Goal: Task Accomplishment & Management: Manage account settings

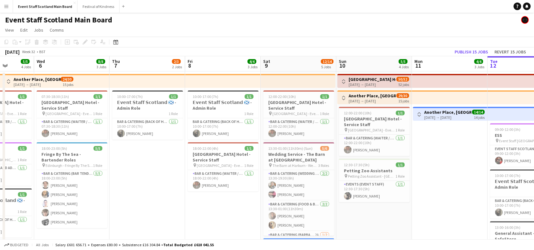
click at [343, 94] on button "Toggle View" at bounding box center [344, 98] width 8 height 8
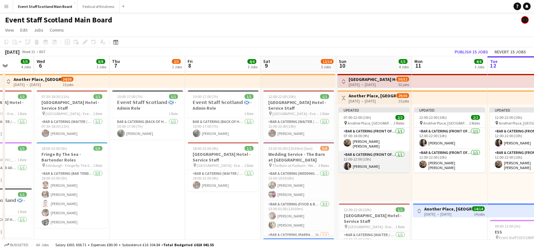
click at [378, 163] on app-card-role "Bar & Catering (Front of House) [DATE] 12:00-22:00 (10h) [PERSON_NAME]" at bounding box center [374, 162] width 71 height 22
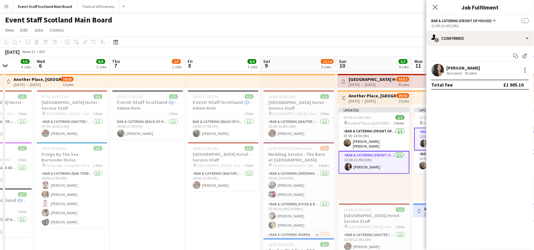
click at [388, 159] on app-card-role "Bar & Catering (Front of House) [DATE] 12:00-22:00 (10h) [PERSON_NAME]" at bounding box center [374, 162] width 71 height 23
click at [527, 71] on div at bounding box center [526, 70] width 8 height 8
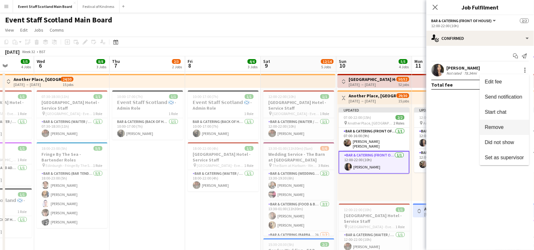
click at [509, 125] on span "Remove" at bounding box center [504, 128] width 39 height 6
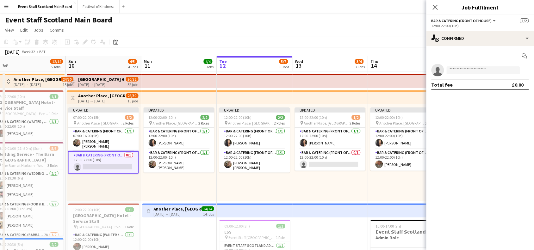
scroll to position [0, 183]
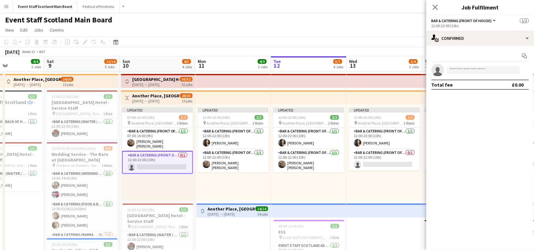
drag, startPoint x: 385, startPoint y: 182, endPoint x: 168, endPoint y: 219, distance: 219.9
click at [168, 219] on app-calendar-viewport "Wed 6 8/8 3 Jobs Thu 7 2/3 2 Jobs Fri 8 4/4 3 Jobs Sat 9 12/14 5 Jobs Sun 10 4/…" at bounding box center [267, 243] width 534 height 374
click at [251, 135] on app-card-role "Bar & Catering (Front of House) [DATE] 12:00-22:00 (10h) [PERSON_NAME]" at bounding box center [233, 139] width 71 height 22
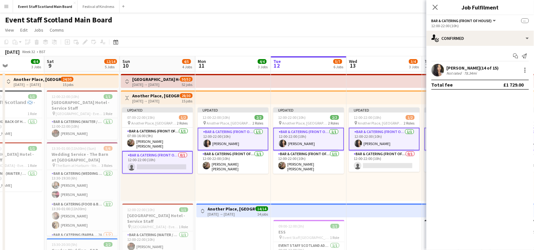
click at [251, 135] on app-card-role "Bar & Catering (Front of House) [DATE] 12:00-22:00 (10h) [PERSON_NAME]" at bounding box center [233, 139] width 71 height 23
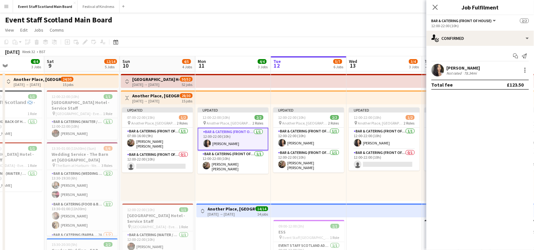
click at [525, 66] on div "[PERSON_NAME] Not rated 78.34mi" at bounding box center [481, 70] width 108 height 13
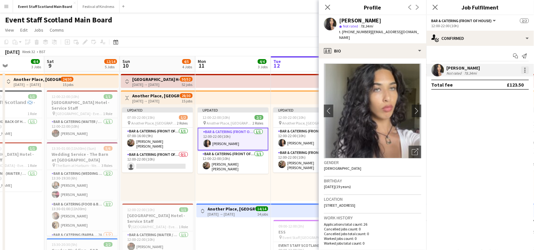
click at [528, 68] on div at bounding box center [526, 70] width 8 height 8
click at [498, 134] on button "Remove" at bounding box center [504, 127] width 49 height 15
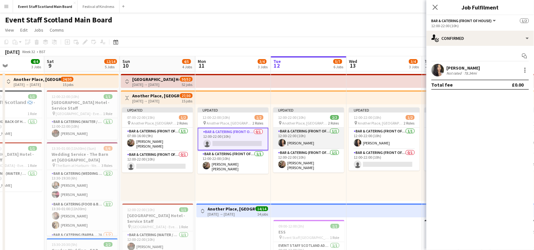
click at [318, 134] on app-card-role "Bar & Catering (Front of House) [DATE] 12:00-22:00 (10h) [PERSON_NAME]" at bounding box center [308, 139] width 71 height 22
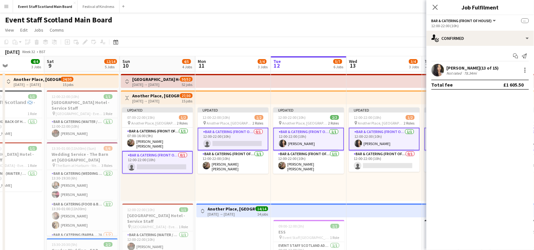
click at [318, 134] on app-card-role "Bar & Catering (Front of House) [DATE] 12:00-22:00 (10h) [PERSON_NAME]" at bounding box center [308, 139] width 71 height 23
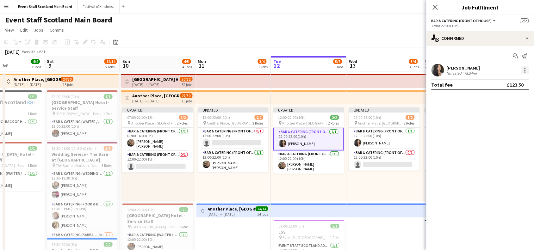
click at [526, 70] on div at bounding box center [525, 70] width 1 height 1
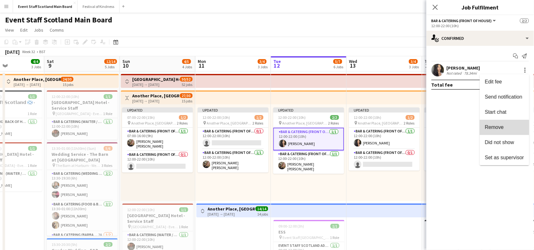
click at [510, 129] on span "Remove" at bounding box center [504, 128] width 39 height 6
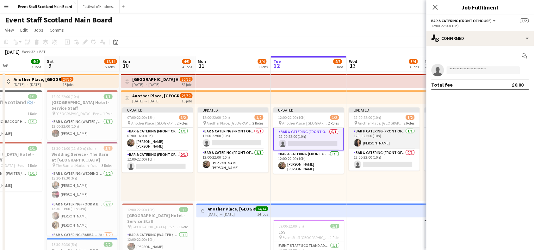
click at [386, 135] on app-card-role "Bar & Catering (Front of House) [DATE] 12:00-22:00 (10h) [PERSON_NAME]" at bounding box center [384, 139] width 71 height 22
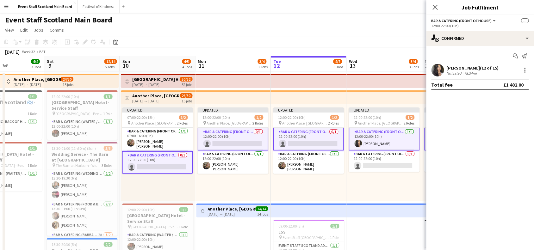
click at [386, 135] on app-card-role "Bar & Catering (Front of House) [DATE] 12:00-22:00 (10h) [PERSON_NAME]" at bounding box center [384, 139] width 71 height 23
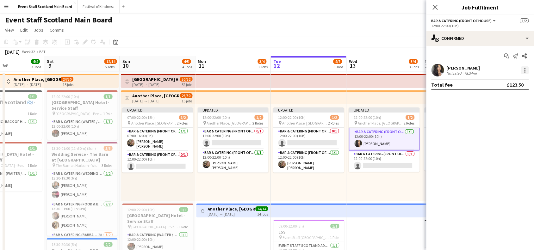
click at [524, 72] on div at bounding box center [526, 70] width 8 height 8
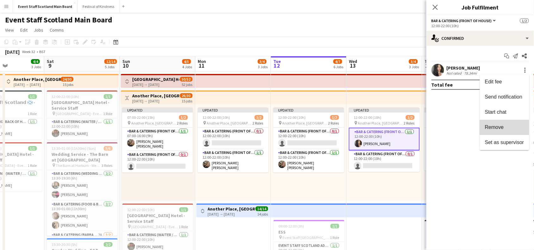
click at [499, 129] on span "Remove" at bounding box center [494, 127] width 19 height 5
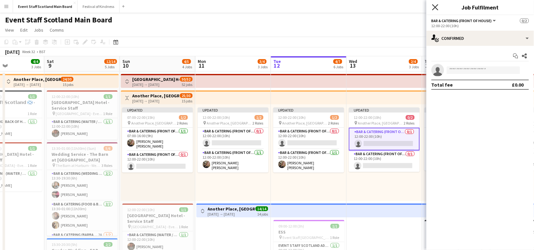
click at [436, 7] on icon at bounding box center [435, 7] width 6 height 6
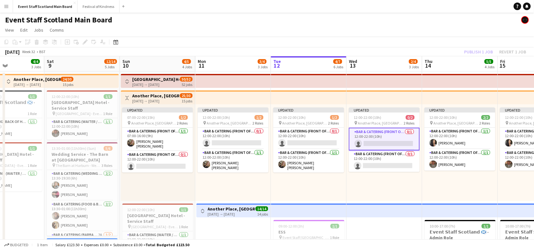
click at [390, 59] on app-board-header-date "Wed 13 2/4 3 Jobs" at bounding box center [385, 63] width 76 height 15
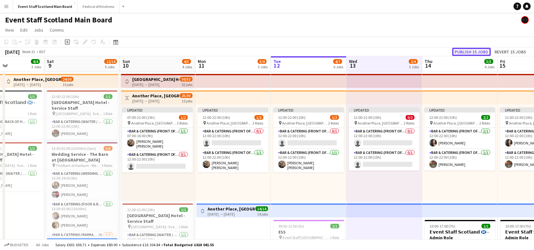
click at [466, 50] on button "Publish 15 jobs" at bounding box center [472, 52] width 39 height 8
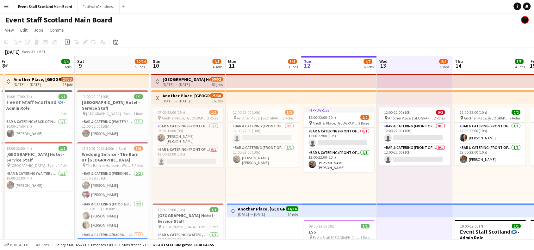
drag, startPoint x: 377, startPoint y: 61, endPoint x: 407, endPoint y: 78, distance: 34.6
click at [407, 78] on app-calendar-viewport "Wed 6 8/8 3 Jobs Thu 7 2/3 2 Jobs Fri 8 4/4 3 Jobs Sat 9 12/14 5 Jobs Sun 10 4/…" at bounding box center [267, 243] width 534 height 374
click at [157, 97] on app-icon "Toggle View" at bounding box center [157, 98] width 4 height 4
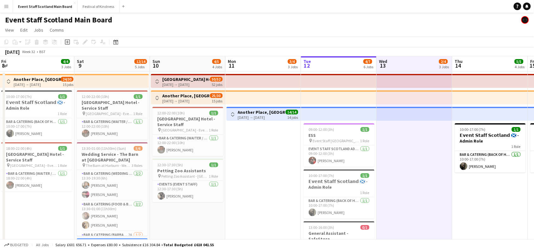
click at [236, 113] on button "Toggle View" at bounding box center [233, 115] width 8 height 8
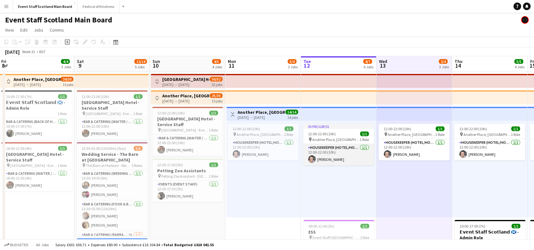
click at [344, 157] on app-card-role "Housekeeper (Hotel/Hospitality) [DATE] 12:00-22:00 (10h) [PERSON_NAME]" at bounding box center [339, 155] width 71 height 22
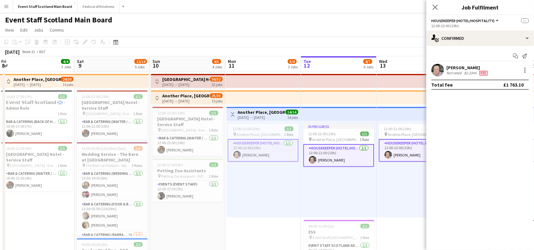
click at [344, 157] on app-card-role "Housekeeper (Hotel/Hospitality) [DATE] 12:00-22:00 (10h) [PERSON_NAME]" at bounding box center [339, 155] width 71 height 23
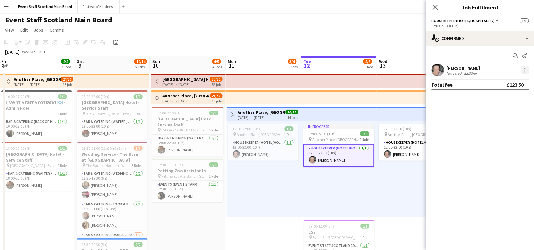
click at [527, 72] on div at bounding box center [526, 70] width 8 height 8
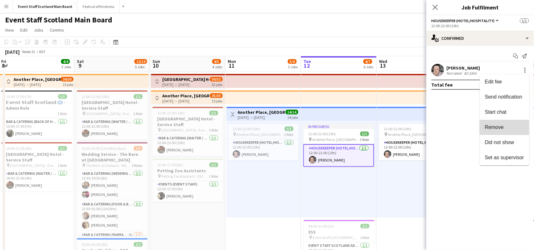
click at [514, 130] on span "Remove" at bounding box center [504, 128] width 39 height 6
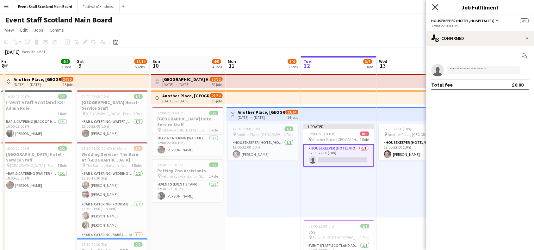
click at [437, 4] on icon "Close pop-in" at bounding box center [435, 7] width 6 height 6
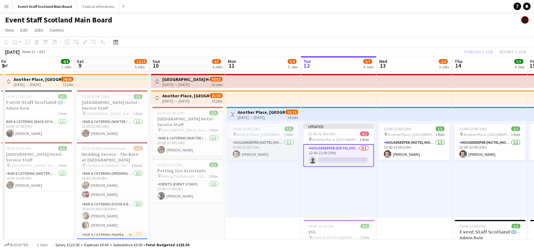
click at [268, 147] on app-card-role "Housekeeper (Hotel/Hospitality) [DATE] 12:00-22:00 (10h) [PERSON_NAME]" at bounding box center [263, 150] width 71 height 22
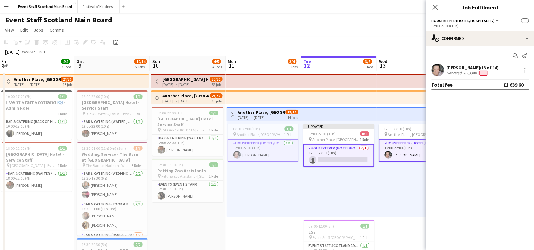
click at [268, 147] on app-card-role "Housekeeper (Hotel/Hospitality) [DATE] 12:00-22:00 (10h) [PERSON_NAME]" at bounding box center [263, 150] width 71 height 23
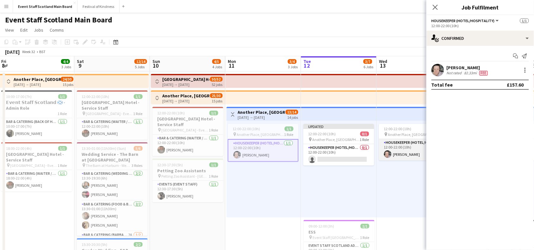
click at [402, 148] on app-card-role "Housekeeper (Hotel/Hospitality) [DATE] 12:00-22:00 (10h) [PERSON_NAME]" at bounding box center [414, 150] width 71 height 22
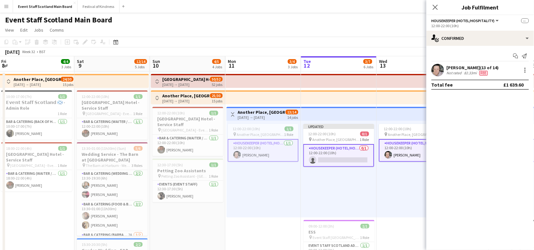
click at [402, 148] on app-card-role "Housekeeper (Hotel/Hospitality) [DATE] 12:00-22:00 (10h) [PERSON_NAME]" at bounding box center [414, 150] width 71 height 23
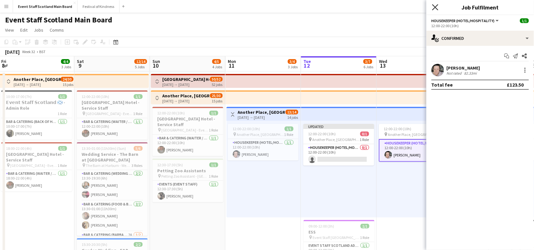
click at [436, 4] on icon "Close pop-in" at bounding box center [435, 7] width 6 height 6
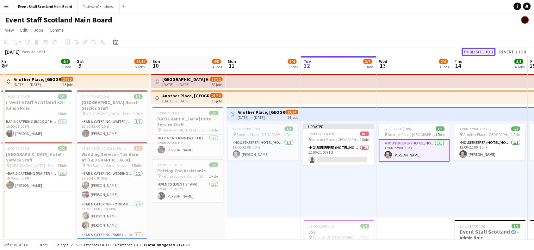
click at [488, 51] on button "Publish 1 job" at bounding box center [479, 52] width 34 height 8
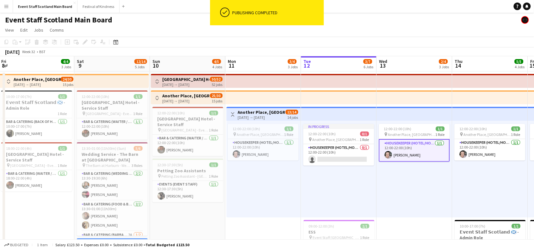
click at [232, 115] on app-icon "Toggle View" at bounding box center [233, 114] width 4 height 4
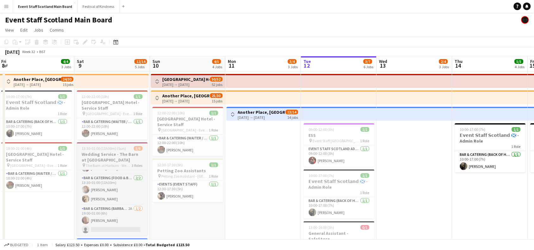
scroll to position [0, 0]
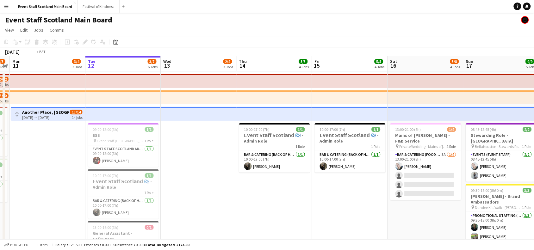
drag, startPoint x: 421, startPoint y: 189, endPoint x: 107, endPoint y: 223, distance: 316.2
click at [107, 223] on app-calendar-viewport "Fri 8 4/4 3 Jobs Sat 9 12/14 5 Jobs Sun 10 4/5 4 Jobs Mon 11 3/4 3 Jobs Tue 12 …" at bounding box center [267, 243] width 534 height 374
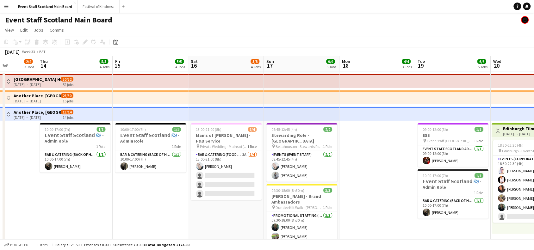
drag, startPoint x: 499, startPoint y: 163, endPoint x: 308, endPoint y: 207, distance: 195.9
click at [308, 207] on app-calendar-viewport "Sun 10 4/5 4 Jobs Mon 11 3/4 3 Jobs Tue 12 3/7 6 Jobs Wed 13 2/4 3 Jobs Thu 14 …" at bounding box center [267, 243] width 534 height 374
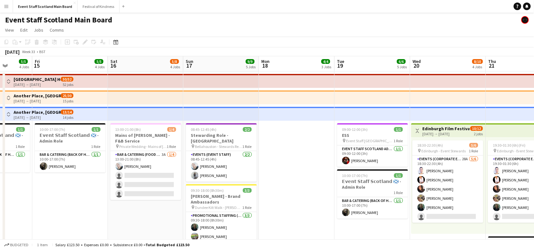
scroll to position [0, 188]
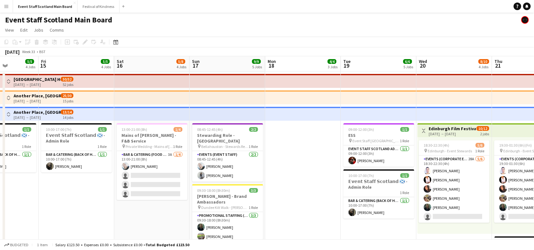
drag, startPoint x: 376, startPoint y: 229, endPoint x: 467, endPoint y: 225, distance: 91.6
click at [467, 225] on app-calendar-viewport "Tue 12 3/7 6 Jobs Wed 13 2/4 3 Jobs Thu 14 5/5 4 Jobs Fri 15 5/5 4 Jobs Sat 16 …" at bounding box center [267, 243] width 534 height 374
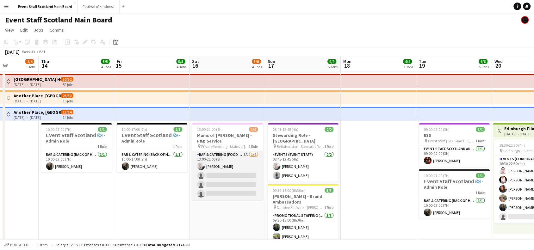
click at [226, 178] on app-card-role "Bar & Catering (Food & Beverage Service) 3A [DATE] 13:00-21:00 (8h) [PERSON_NAM…" at bounding box center [227, 175] width 71 height 49
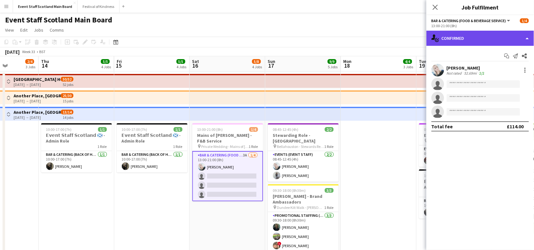
click at [488, 45] on div "single-neutral-actions-check-2 Confirmed" at bounding box center [481, 38] width 108 height 15
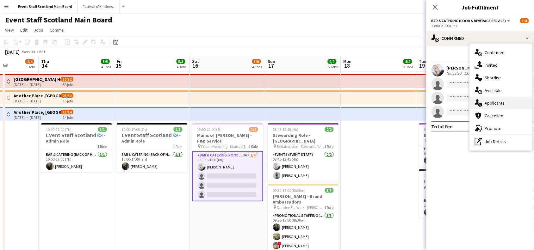
click at [489, 102] on div "single-neutral-actions-information Applicants" at bounding box center [501, 103] width 63 height 13
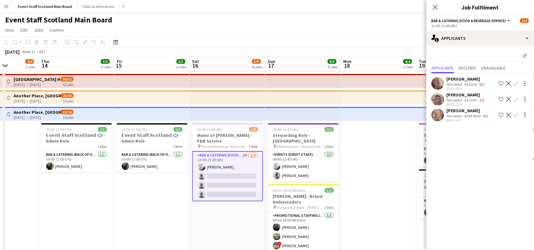
click at [518, 83] on app-icon "Confirm" at bounding box center [516, 83] width 5 height 5
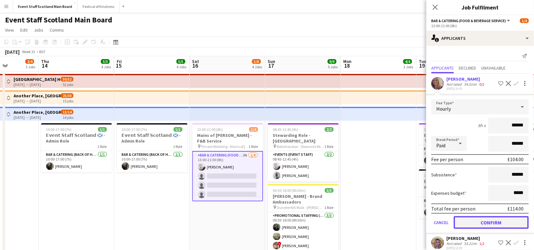
click at [499, 223] on button "Confirm" at bounding box center [491, 223] width 75 height 13
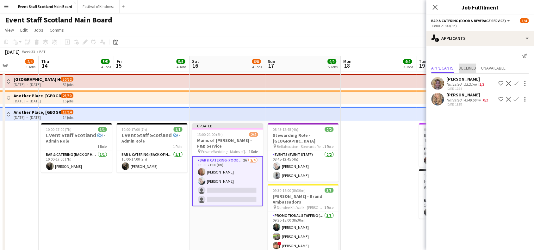
click at [471, 68] on span "Declined" at bounding box center [467, 68] width 17 height 4
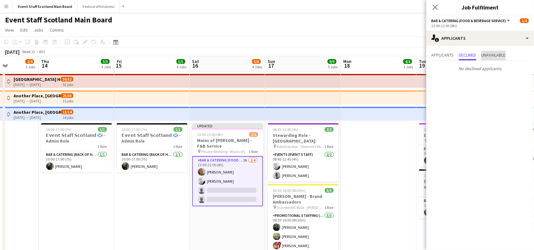
click at [499, 55] on span "Unavailable" at bounding box center [494, 55] width 24 height 4
click at [438, 55] on span "Applicants" at bounding box center [443, 55] width 22 height 4
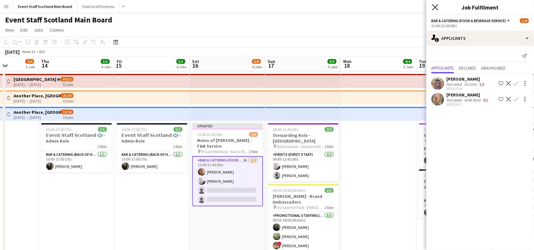
click at [437, 5] on icon at bounding box center [435, 7] width 6 height 6
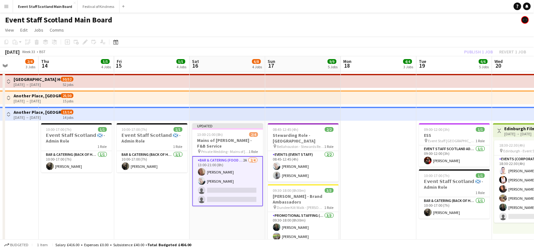
click at [480, 50] on div "Publish 1 job Revert 1 job" at bounding box center [495, 52] width 77 height 8
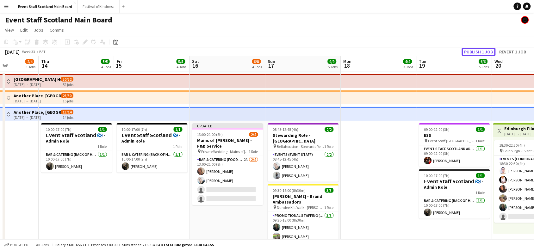
click at [480, 50] on button "Publish 1 job" at bounding box center [479, 52] width 34 height 8
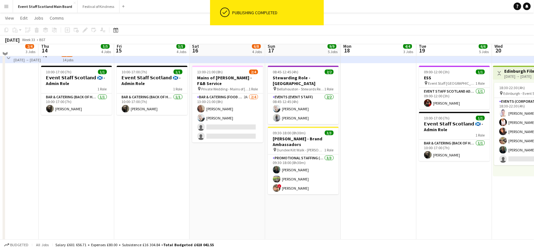
scroll to position [48, 0]
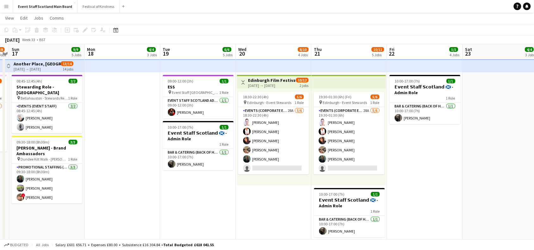
drag, startPoint x: 366, startPoint y: 137, endPoint x: 108, endPoint y: 213, distance: 268.5
click at [108, 213] on app-calendar-viewport "Wed 13 2/4 3 Jobs Thu 14 5/5 4 Jobs Fri 15 5/5 4 Jobs Sat 16 6/8 4 Jobs Sun 17 …" at bounding box center [267, 179] width 534 height 405
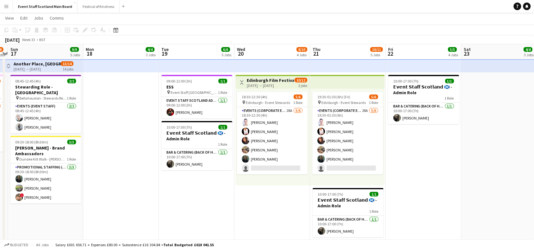
click at [243, 84] on app-icon "Toggle View" at bounding box center [242, 82] width 4 height 4
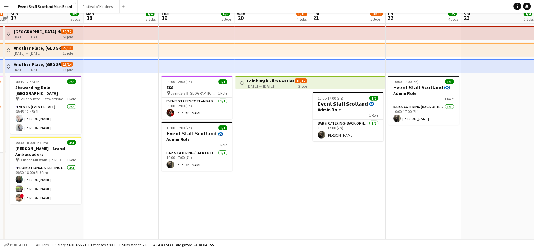
scroll to position [0, 0]
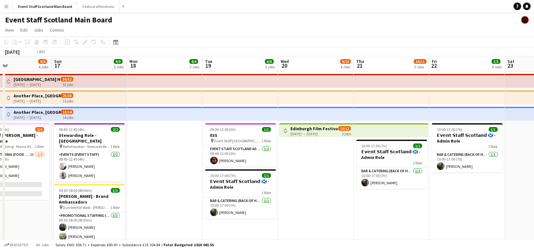
drag, startPoint x: 513, startPoint y: 144, endPoint x: 316, endPoint y: 179, distance: 200.3
click at [316, 179] on app-calendar-viewport "Wed 13 2/4 3 Jobs Thu 14 5/5 4 Jobs Fri 15 5/5 4 Jobs Sat 16 6/8 4 Jobs Sun 17 …" at bounding box center [267, 243] width 534 height 374
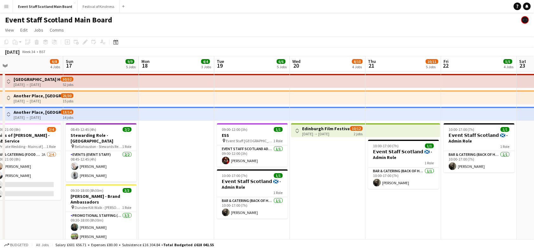
drag, startPoint x: 81, startPoint y: 190, endPoint x: 434, endPoint y: 211, distance: 353.6
click at [434, 211] on app-calendar-viewport "Thu 14 5/5 4 Jobs Fri 15 5/5 4 Jobs Sat 16 6/8 4 Jobs Sun 17 9/9 5 Jobs Mon 18 …" at bounding box center [267, 243] width 534 height 374
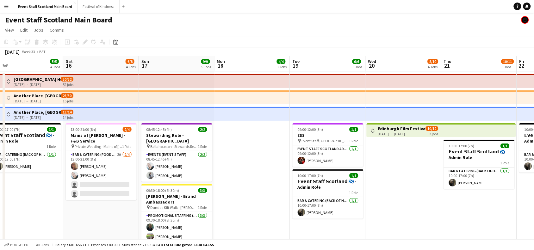
scroll to position [0, 139]
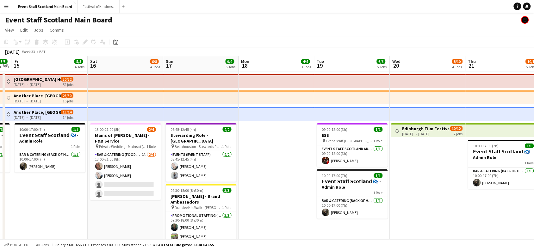
click at [25, 111] on h3 "Another Place, [GEOGRAPHIC_DATA] - Front of House" at bounding box center [37, 113] width 47 height 6
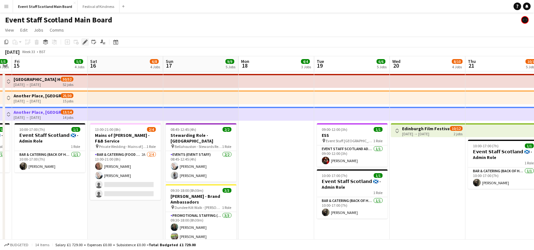
click at [83, 44] on icon at bounding box center [84, 44] width 2 height 2
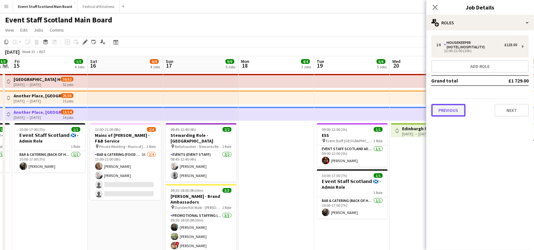
click at [452, 107] on button "Previous" at bounding box center [449, 110] width 34 height 13
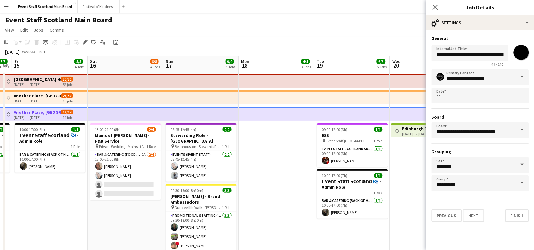
click at [525, 50] on input "*******" at bounding box center [521, 52] width 23 height 23
type input "*******"
click at [523, 211] on button "Finish" at bounding box center [517, 216] width 24 height 13
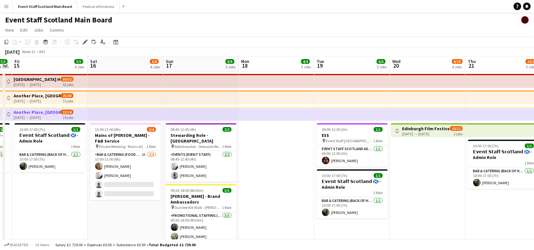
click at [284, 162] on app-date-cell at bounding box center [277, 251] width 76 height 359
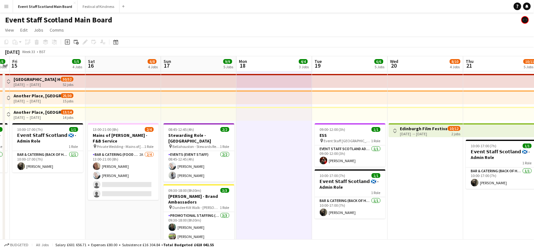
click at [427, 193] on app-calendar-viewport "Wed 13 2/4 3 Jobs Thu 14 5/5 4 Jobs Fri 15 5/5 4 Jobs Sat 16 6/8 4 Jobs Sun 17 …" at bounding box center [267, 243] width 534 height 374
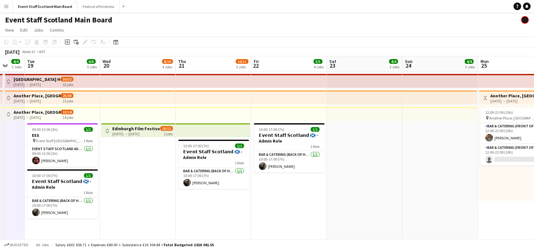
scroll to position [0, 171]
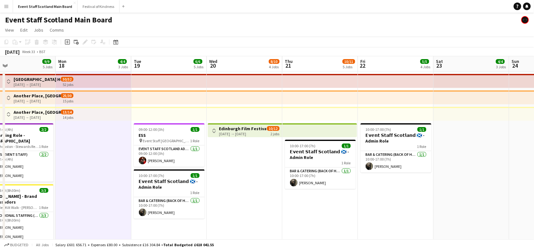
drag, startPoint x: 427, startPoint y: 193, endPoint x: 72, endPoint y: 262, distance: 362.3
click at [72, 250] on html "Menu Boards Boards Boards All jobs Status Workforce Workforce My Workforce Recr…" at bounding box center [267, 220] width 534 height 441
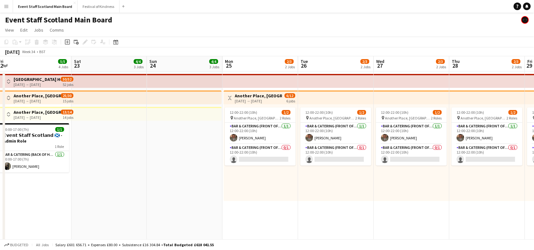
drag, startPoint x: 325, startPoint y: 150, endPoint x: 110, endPoint y: 184, distance: 217.9
click at [110, 184] on app-calendar-viewport "Tue 19 6/6 5 Jobs Wed 20 8/10 4 Jobs Thu 21 10/11 5 Jobs Fri 22 5/5 4 Jobs Sat …" at bounding box center [267, 243] width 534 height 374
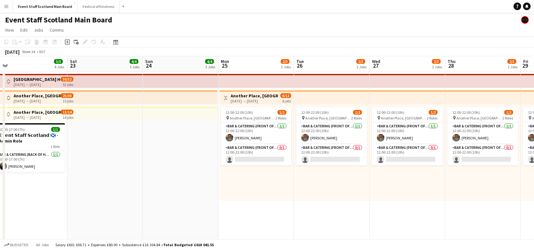
click at [223, 94] on button "Toggle View" at bounding box center [226, 98] width 8 height 8
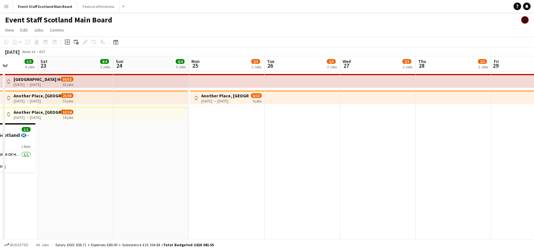
drag, startPoint x: 331, startPoint y: 136, endPoint x: 67, endPoint y: 173, distance: 265.9
click at [67, 173] on app-calendar-viewport "Tue 19 6/6 5 Jobs Wed 20 8/10 4 Jobs Thu 21 10/11 5 Jobs Fri 22 5/5 4 Jobs Sat …" at bounding box center [267, 243] width 534 height 374
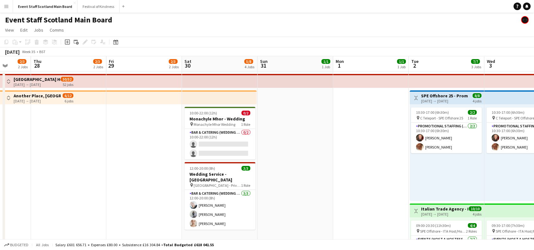
drag, startPoint x: 296, startPoint y: 146, endPoint x: 38, endPoint y: 162, distance: 258.5
click at [38, 162] on app-calendar-viewport "Sun 24 4/4 3 Jobs Mon 25 2/3 2 Jobs Tue 26 2/3 2 Jobs Wed 27 2/3 2 Jobs Thu 28 …" at bounding box center [267, 243] width 534 height 374
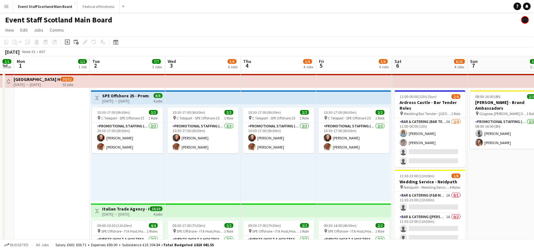
scroll to position [0, 231]
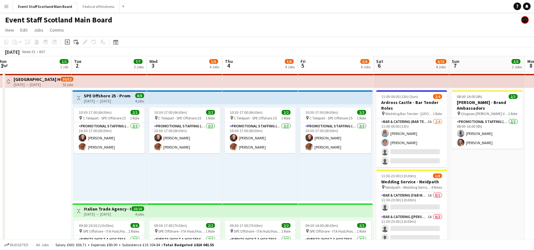
drag, startPoint x: 240, startPoint y: 134, endPoint x: 9, endPoint y: 166, distance: 233.3
click at [9, 166] on app-calendar-viewport "Fri 29 2/3 2 Jobs Sat 30 5/8 4 Jobs Sun 31 1/1 1 Job Mon 1 1/1 1 Job Tue 2 7/7 …" at bounding box center [267, 243] width 534 height 374
click at [77, 94] on button "Toggle View" at bounding box center [79, 98] width 8 height 8
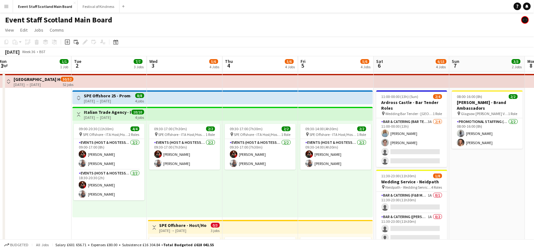
click at [78, 114] on app-icon "Toggle View" at bounding box center [79, 114] width 4 height 4
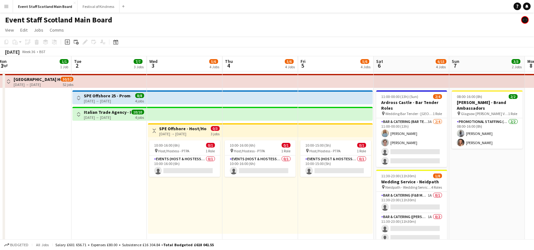
click at [155, 128] on button "Toggle View" at bounding box center [155, 131] width 8 height 8
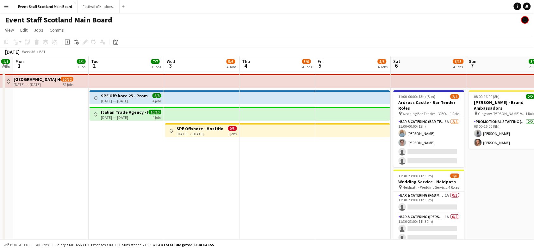
scroll to position [0, 133]
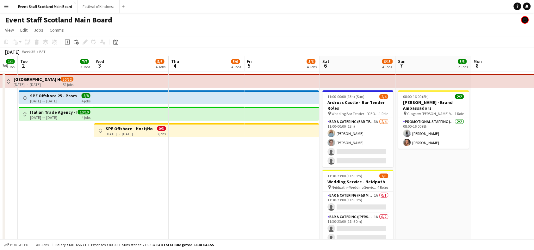
drag, startPoint x: 325, startPoint y: 166, endPoint x: 105, endPoint y: 176, distance: 219.9
click at [105, 176] on app-calendar-viewport "Sat 30 5/8 4 Jobs Sun 31 1/1 1 Job Mon 1 1/1 1 Job Tue 2 7/7 3 Jobs Wed 3 5/6 4…" at bounding box center [267, 237] width 534 height 363
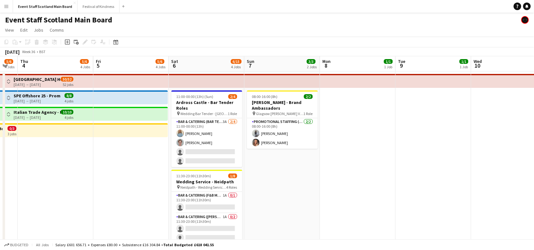
scroll to position [0, 224]
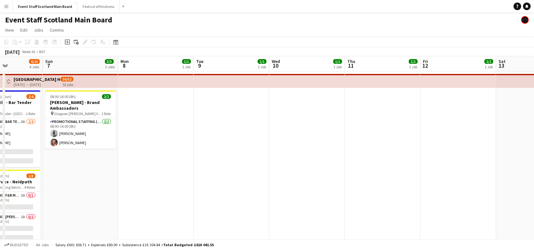
drag, startPoint x: 313, startPoint y: 184, endPoint x: 125, endPoint y: 210, distance: 189.5
click at [125, 210] on app-calendar-viewport "Wed 3 5/6 4 Jobs Thu 4 5/6 4 Jobs Fri 5 5/6 4 Jobs Sat 6 6/15 4 Jobs Sun 7 3/3 …" at bounding box center [267, 237] width 534 height 363
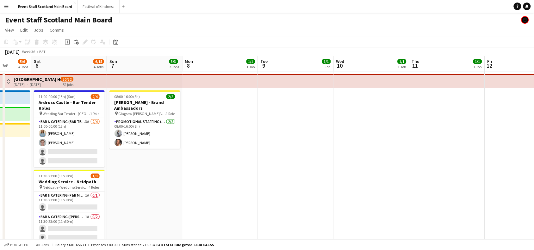
drag, startPoint x: 464, startPoint y: 193, endPoint x: 39, endPoint y: 269, distance: 432.1
click at [39, 250] on html "Menu Boards Boards Boards All jobs Status Workforce Workforce My Workforce Recr…" at bounding box center [267, 215] width 534 height 430
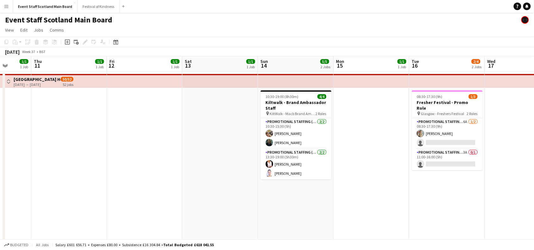
scroll to position [0, 197]
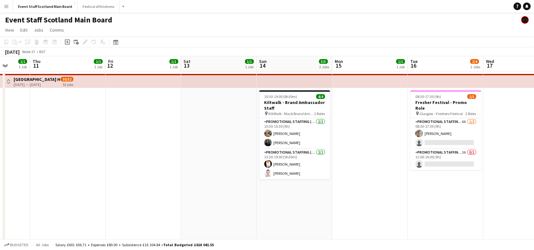
drag, startPoint x: 432, startPoint y: 218, endPoint x: 64, endPoint y: 269, distance: 371.9
click at [64, 250] on html "Menu Boards Boards Boards All jobs Status Workforce Workforce My Workforce Recr…" at bounding box center [267, 215] width 534 height 430
